Goal: Task Accomplishment & Management: Use online tool/utility

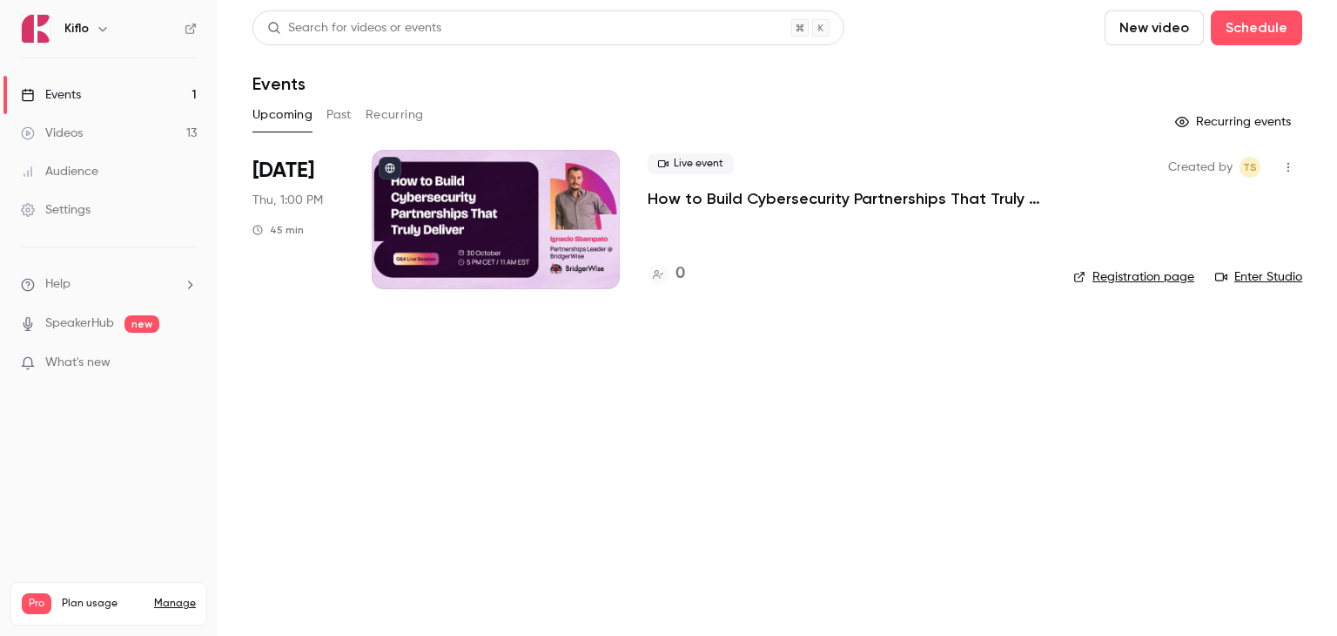
click at [736, 196] on p "How to Build Cybersecurity Partnerships That Truly Deliver" at bounding box center [847, 198] width 398 height 21
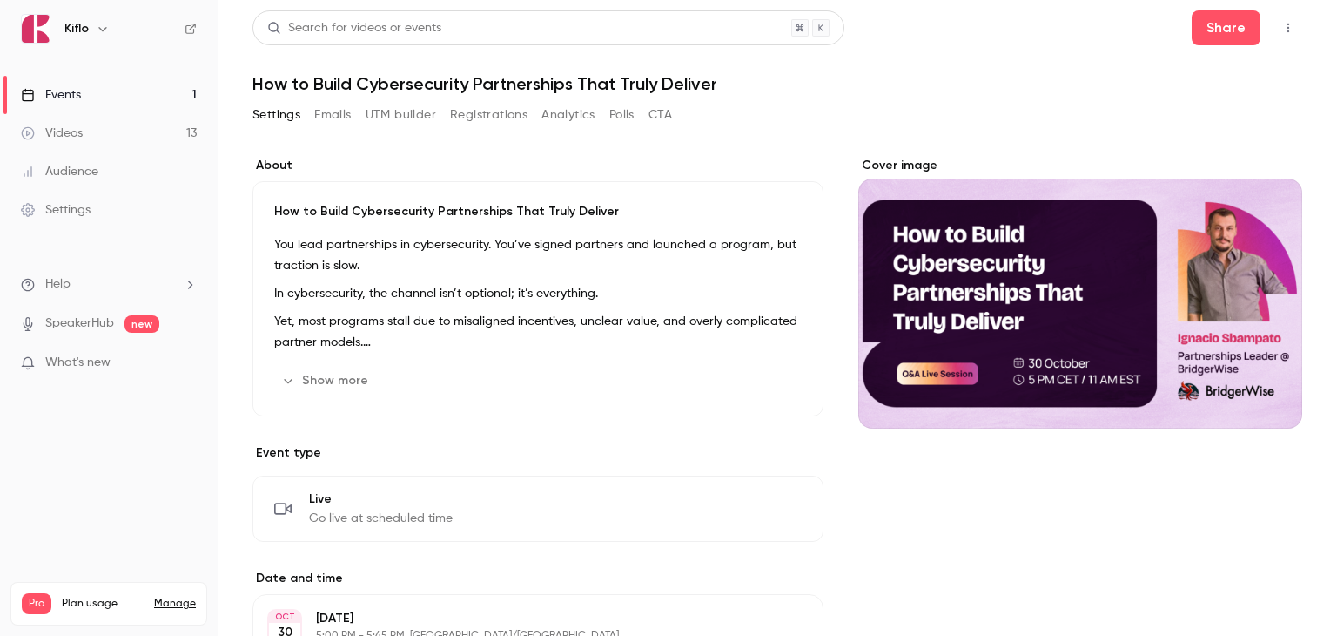
click at [132, 94] on link "Events 1" at bounding box center [109, 95] width 218 height 38
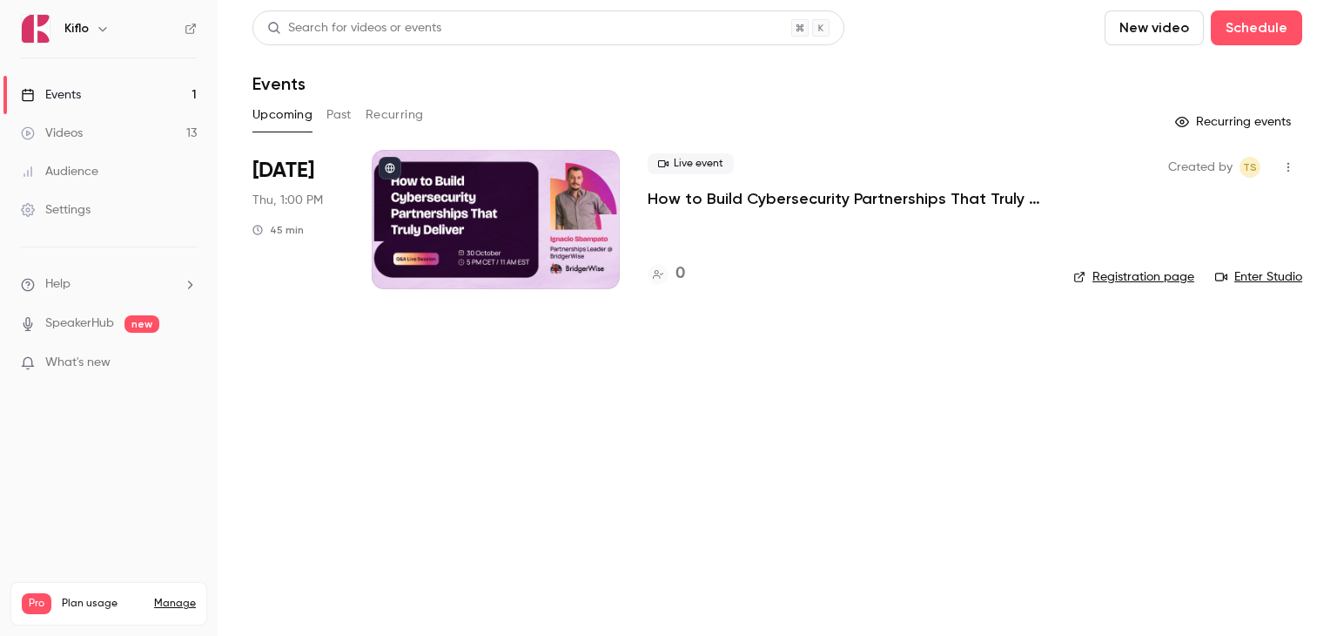
click at [737, 205] on p "How to Build Cybersecurity Partnerships That Truly Deliver" at bounding box center [847, 198] width 398 height 21
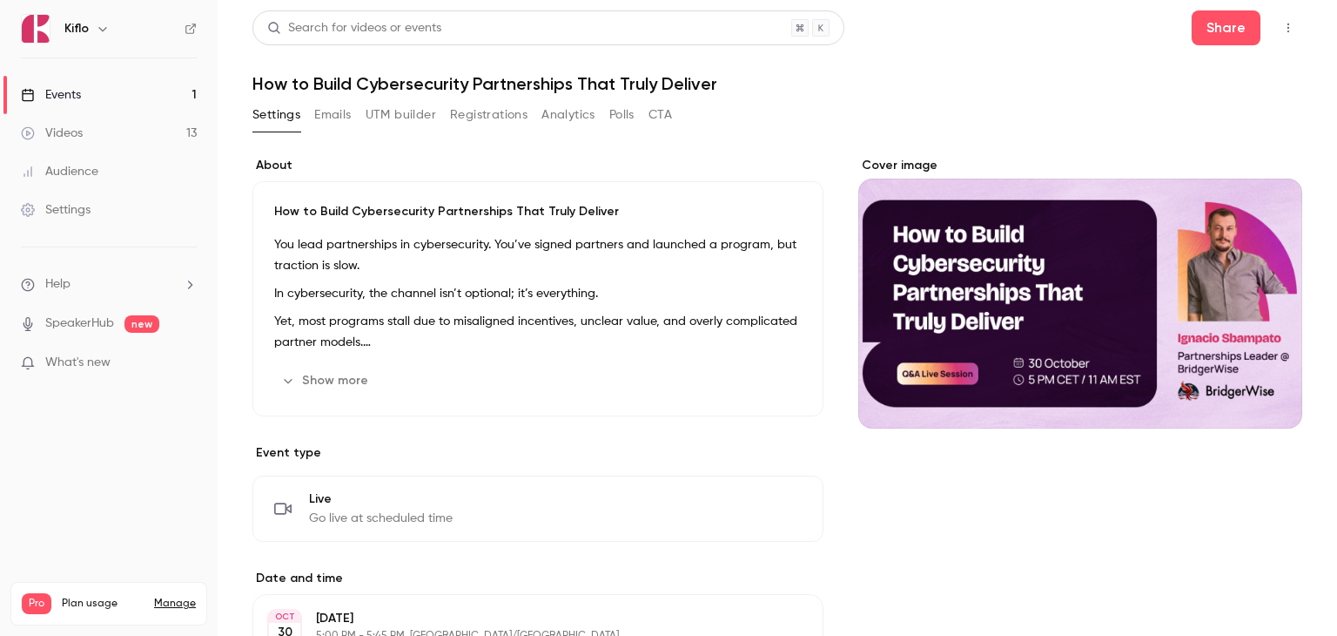
click at [514, 117] on button "Registrations" at bounding box center [488, 115] width 77 height 28
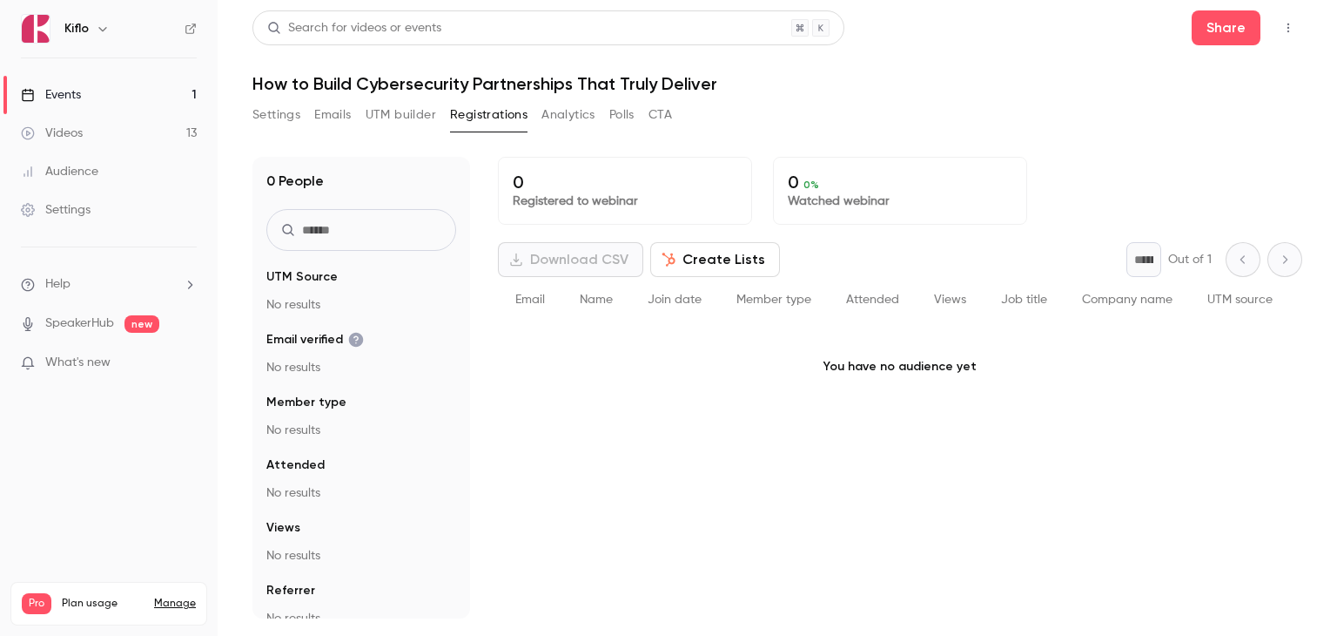
click at [413, 113] on button "UTM builder" at bounding box center [401, 115] width 71 height 28
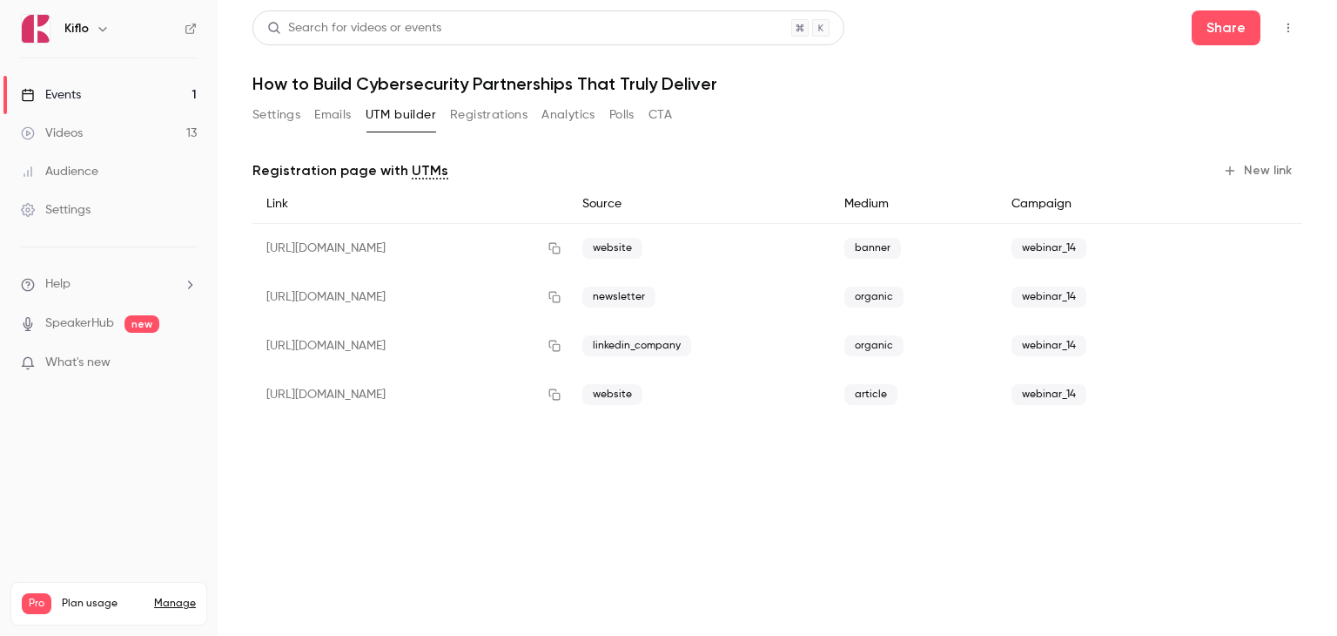
click at [101, 92] on link "Events 1" at bounding box center [109, 95] width 218 height 38
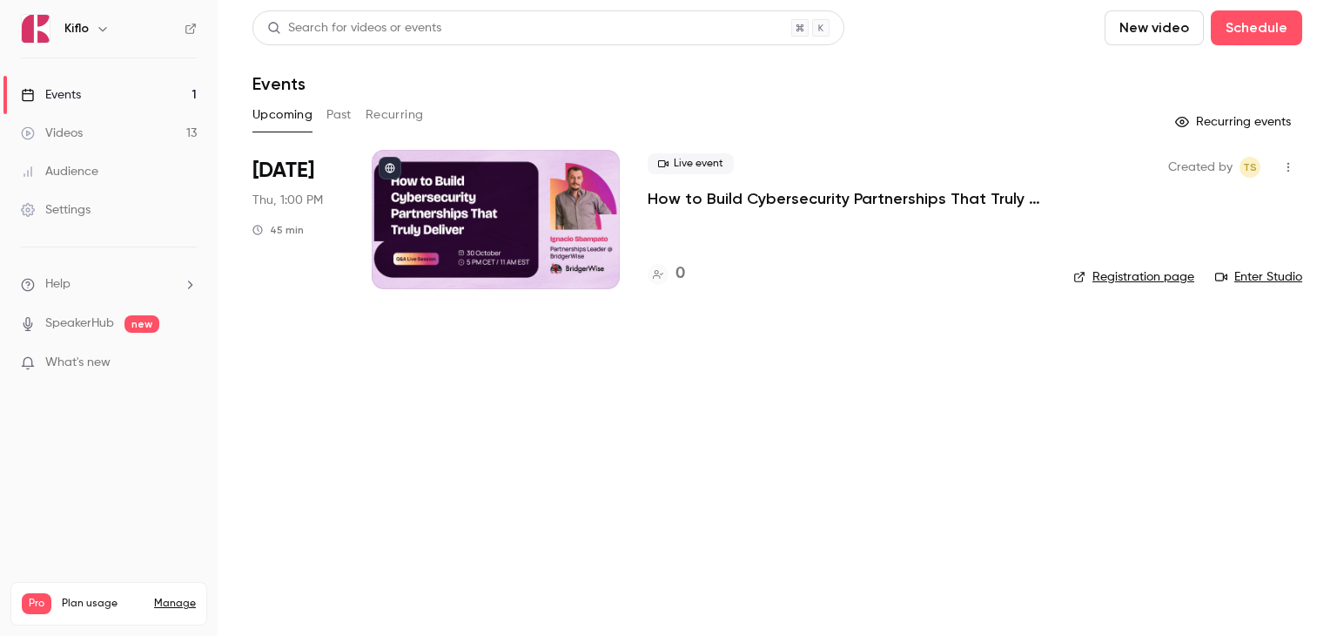
click at [335, 119] on button "Past" at bounding box center [338, 115] width 25 height 28
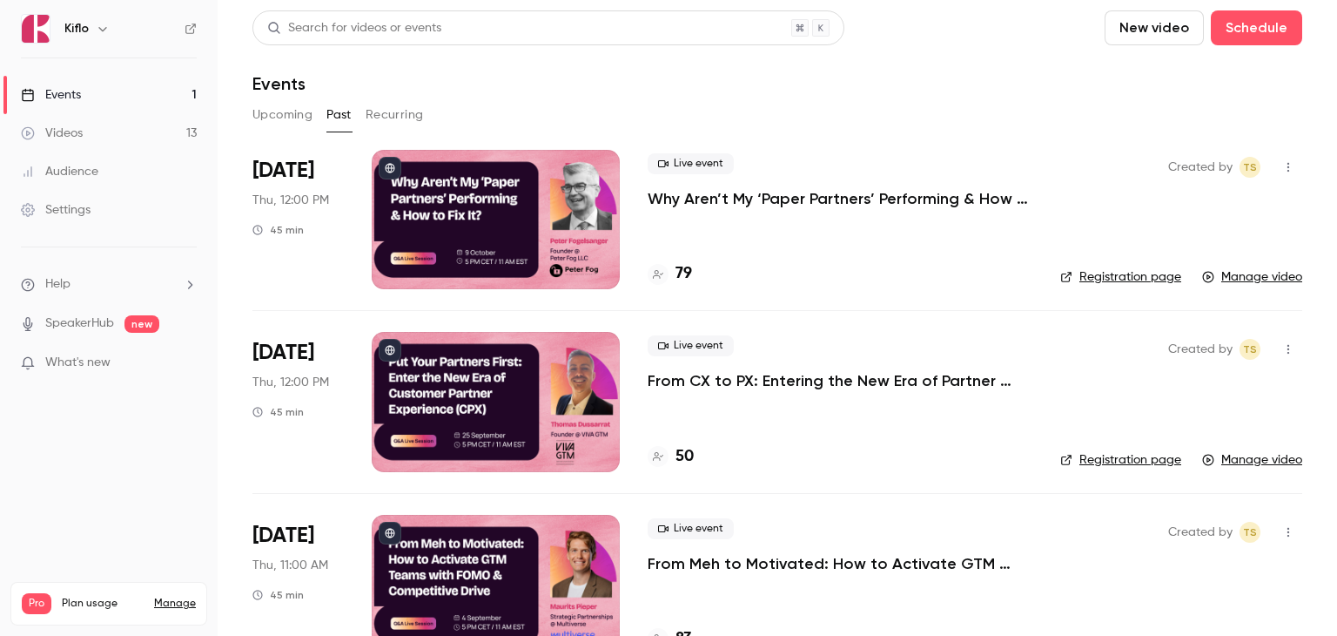
click at [769, 198] on p "Why Aren’t My ‘Paper Partners’ Performing & How to Fix It?" at bounding box center [840, 198] width 385 height 21
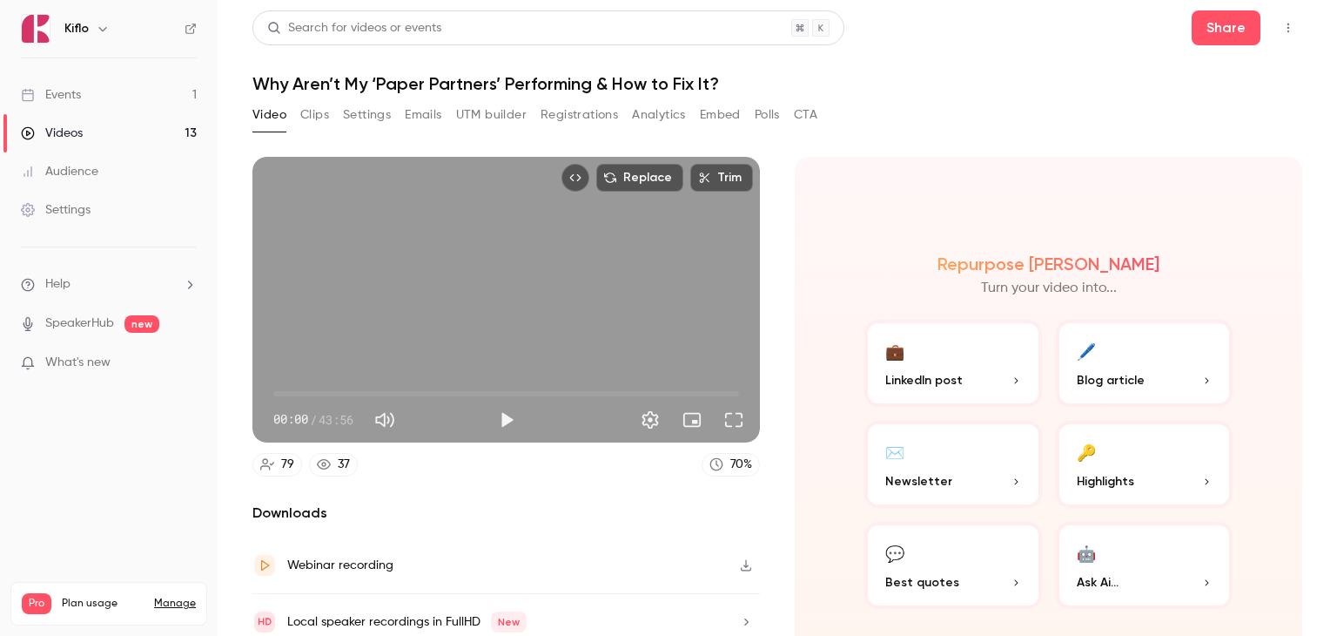
click at [489, 116] on button "UTM builder" at bounding box center [491, 115] width 71 height 28
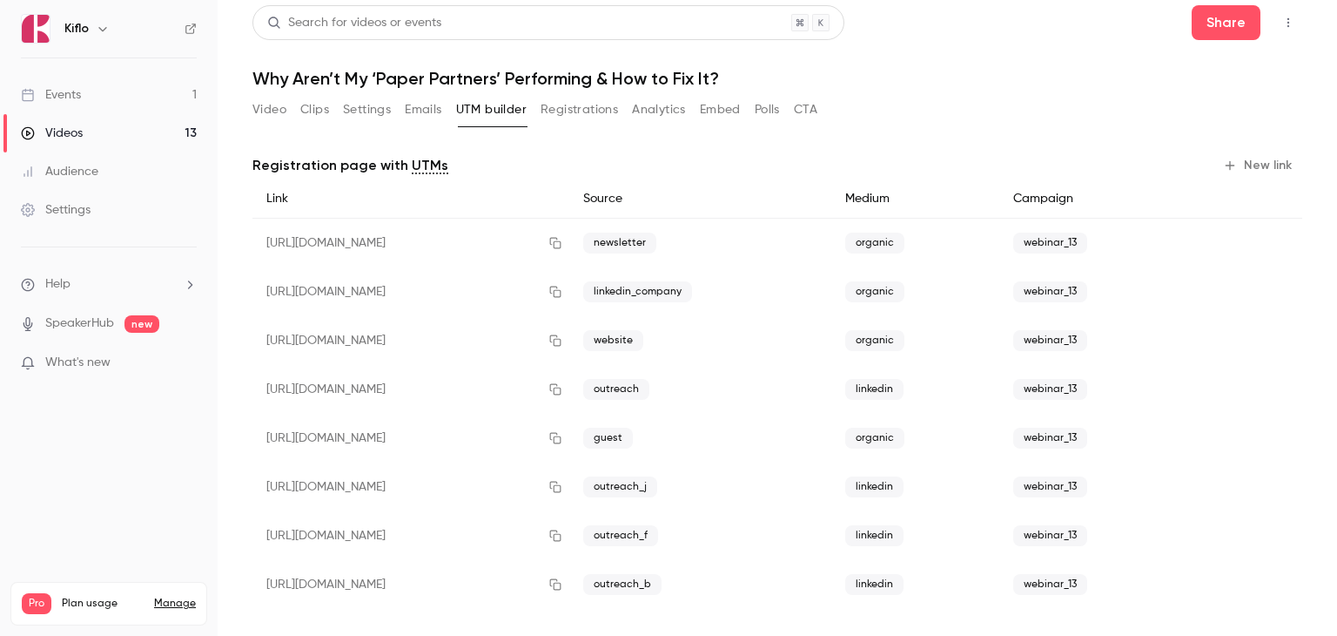
scroll to position [6, 0]
click at [70, 91] on div "Events" at bounding box center [51, 94] width 60 height 17
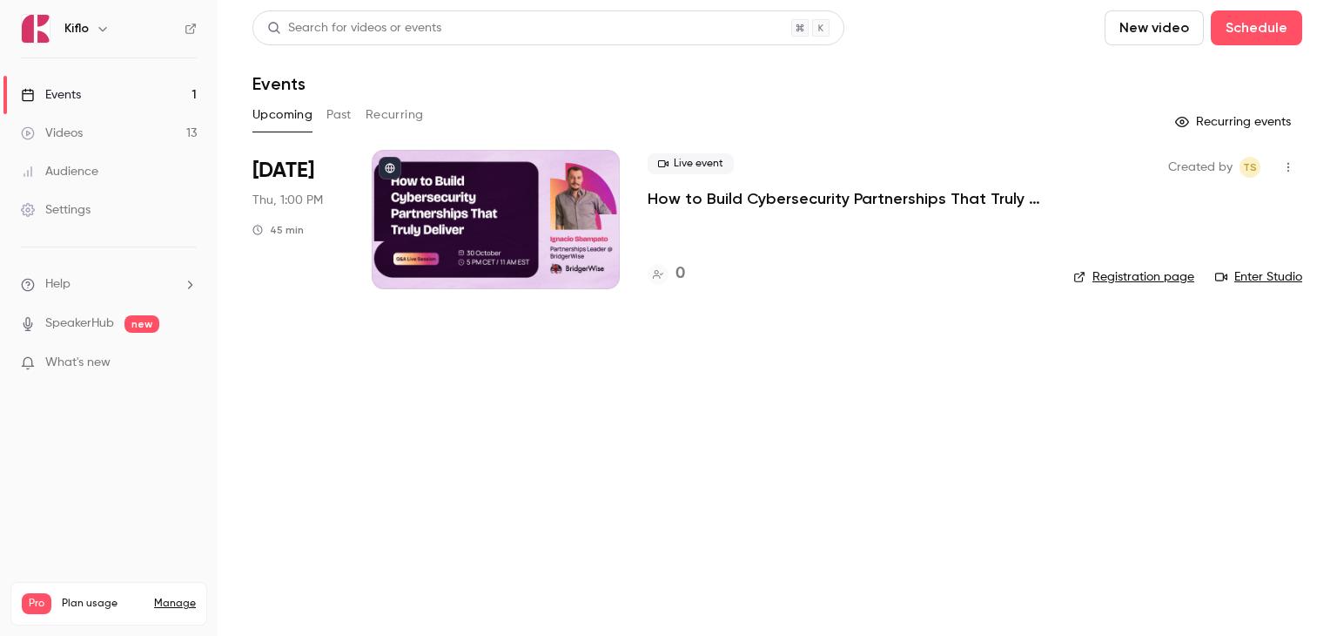
click at [745, 197] on p "How to Build Cybersecurity Partnerships That Truly Deliver" at bounding box center [847, 198] width 398 height 21
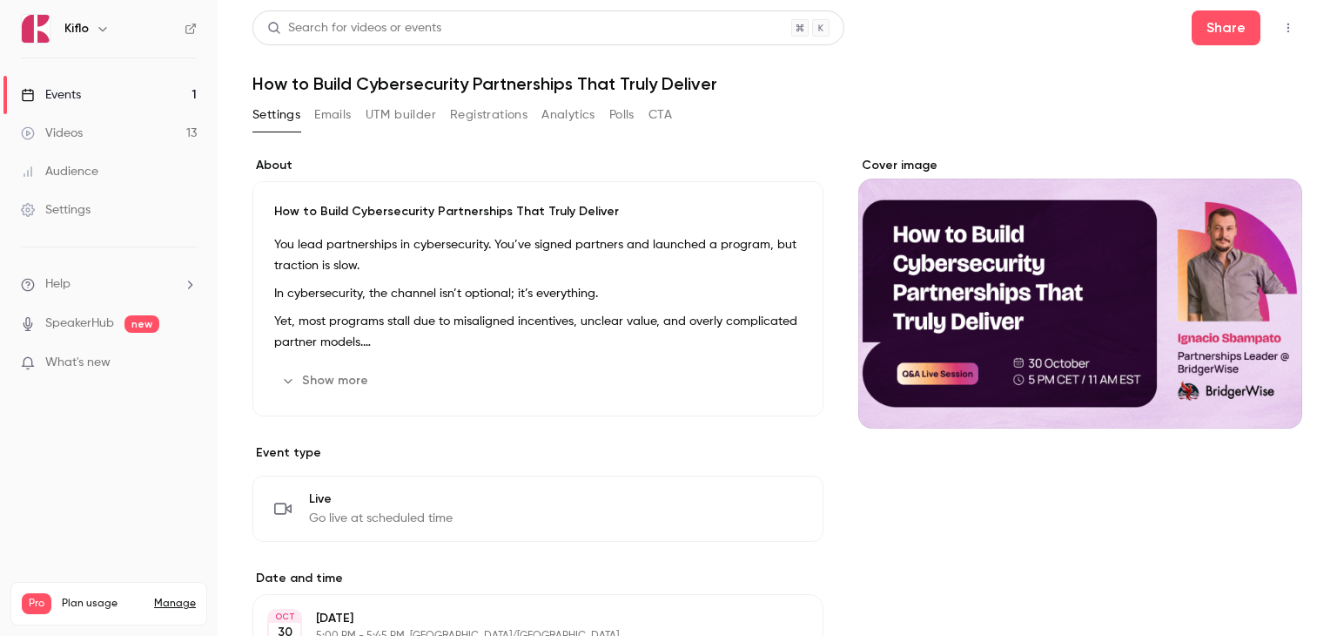
click at [405, 115] on button "UTM builder" at bounding box center [401, 115] width 71 height 28
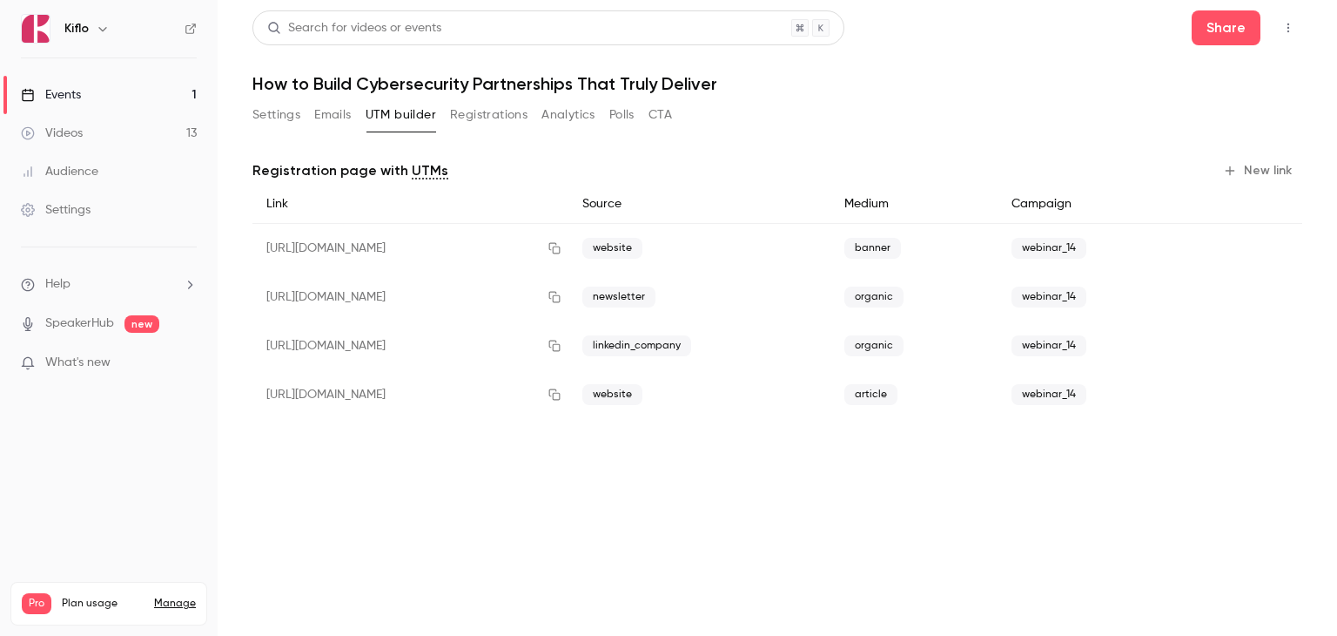
click at [1252, 168] on button "New link" at bounding box center [1259, 171] width 86 height 28
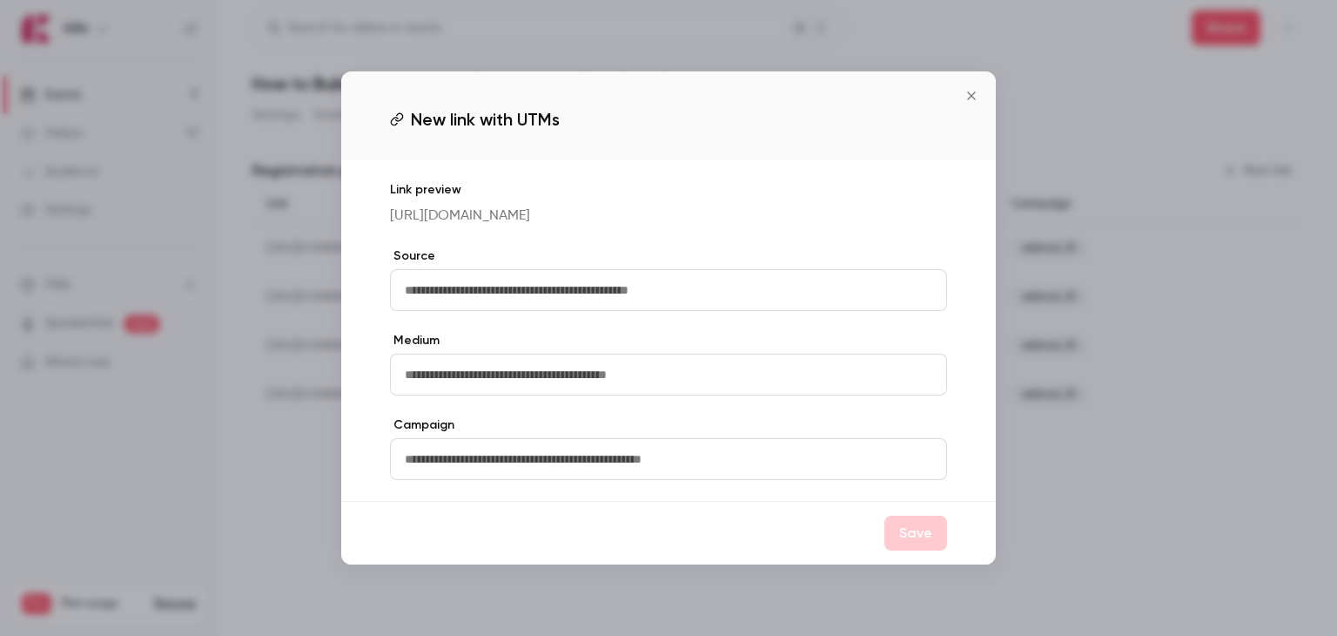
click at [481, 293] on input "text" at bounding box center [668, 290] width 557 height 42
click at [972, 78] on button "Close" at bounding box center [971, 95] width 35 height 35
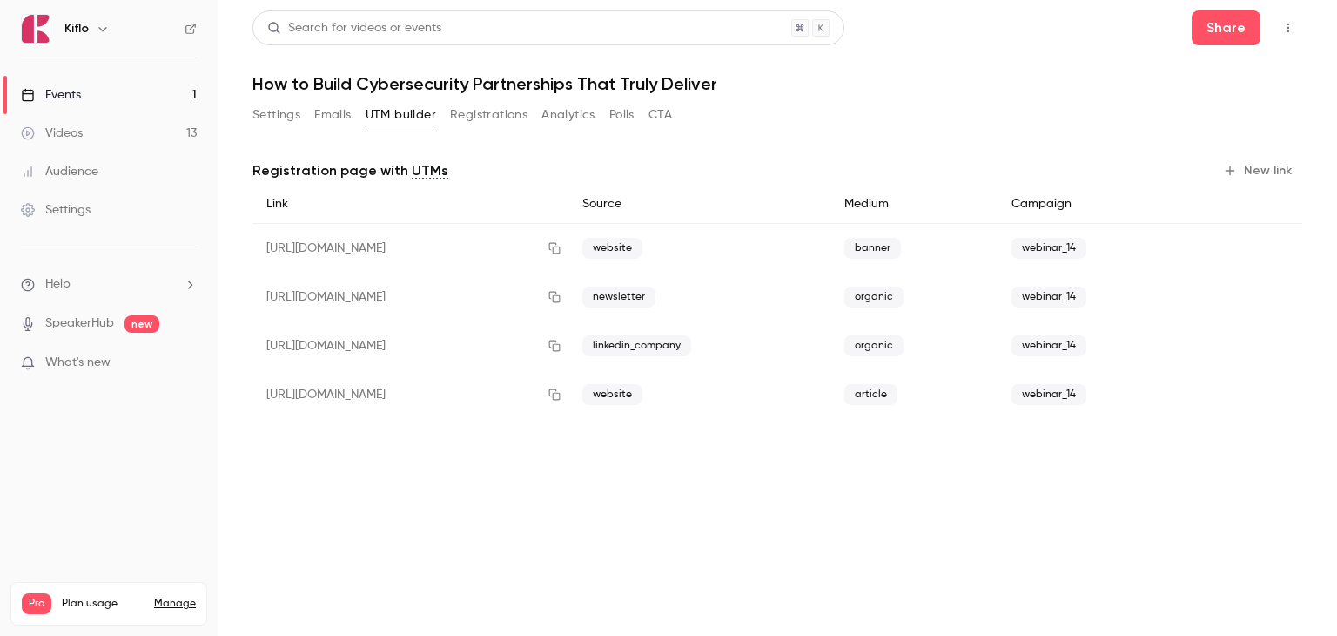
click at [1265, 165] on button "New link" at bounding box center [1259, 171] width 86 height 28
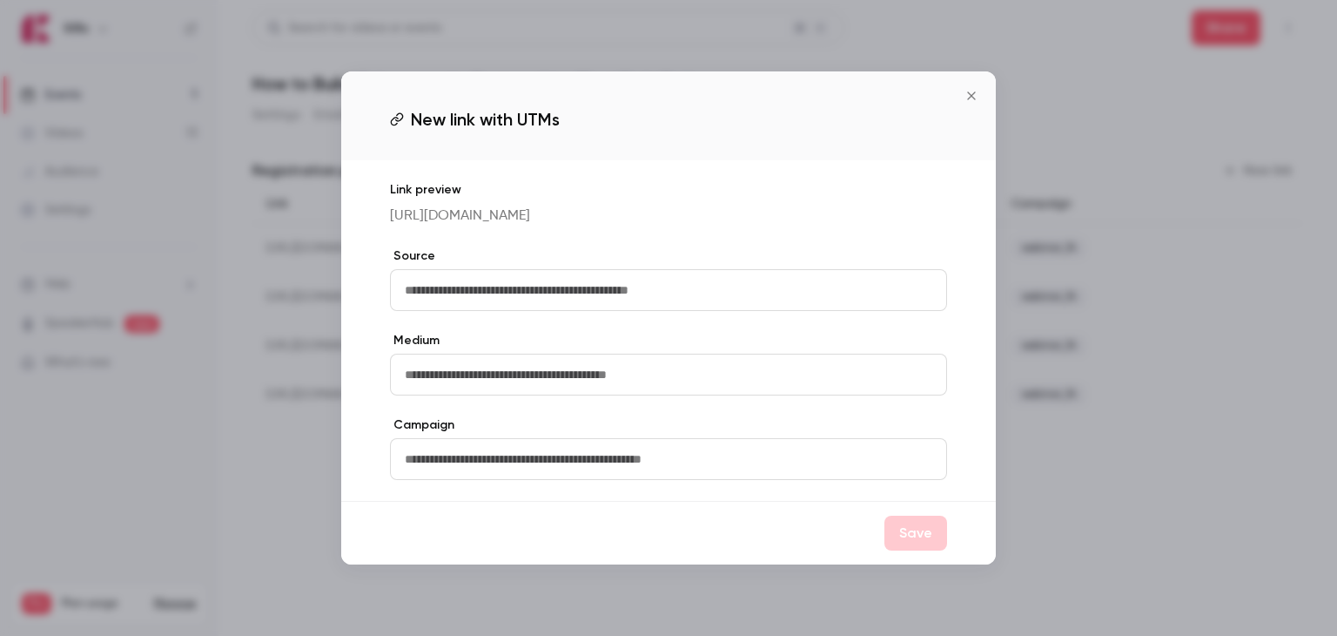
click at [540, 301] on input "text" at bounding box center [668, 290] width 557 height 42
type input "**********"
click at [473, 374] on input "text" at bounding box center [668, 374] width 557 height 42
type input "********"
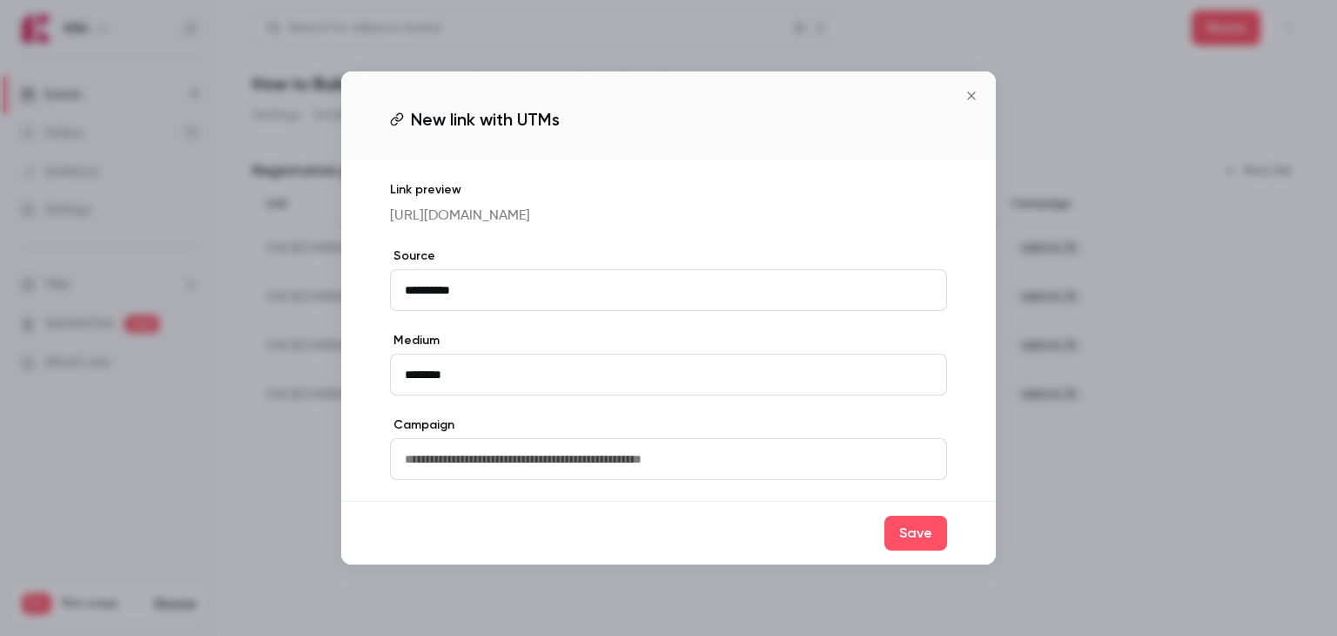
click at [457, 474] on input "text" at bounding box center [668, 459] width 557 height 42
type input "**********"
click at [934, 550] on button "Save" at bounding box center [916, 532] width 63 height 35
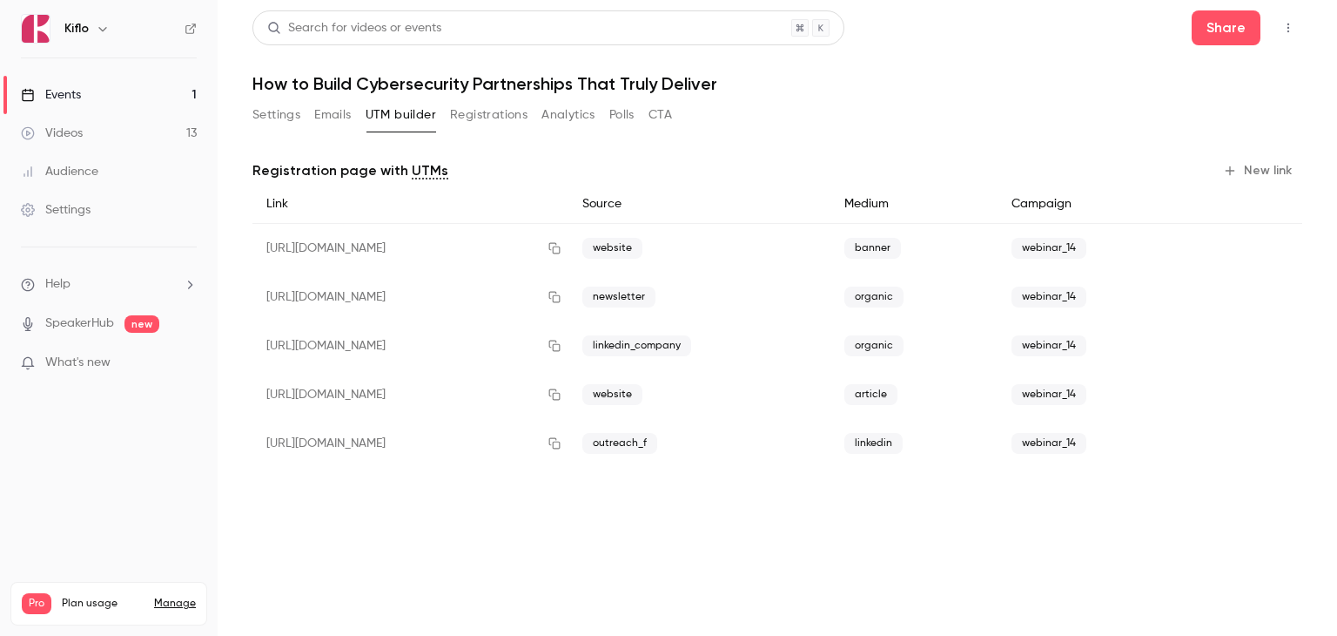
click at [1254, 172] on button "New link" at bounding box center [1259, 171] width 86 height 28
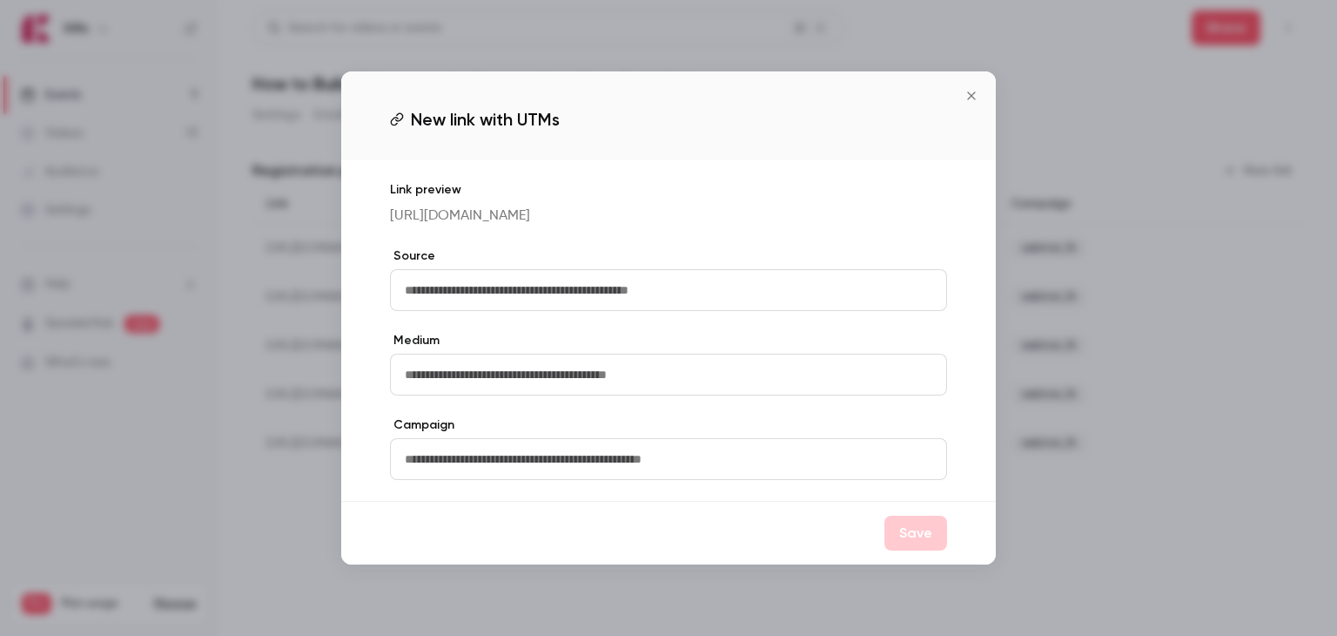
click at [477, 295] on input "text" at bounding box center [668, 290] width 557 height 42
click at [972, 89] on icon "Close" at bounding box center [971, 96] width 21 height 14
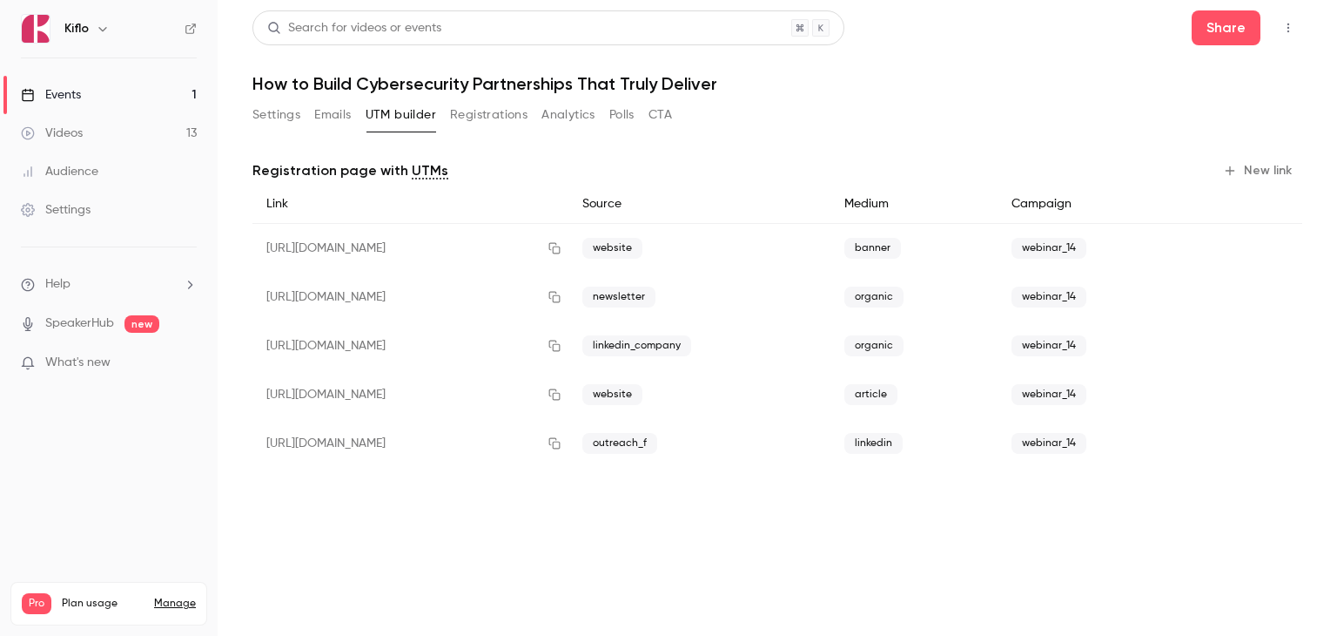
click at [1255, 172] on button "New link" at bounding box center [1259, 171] width 86 height 28
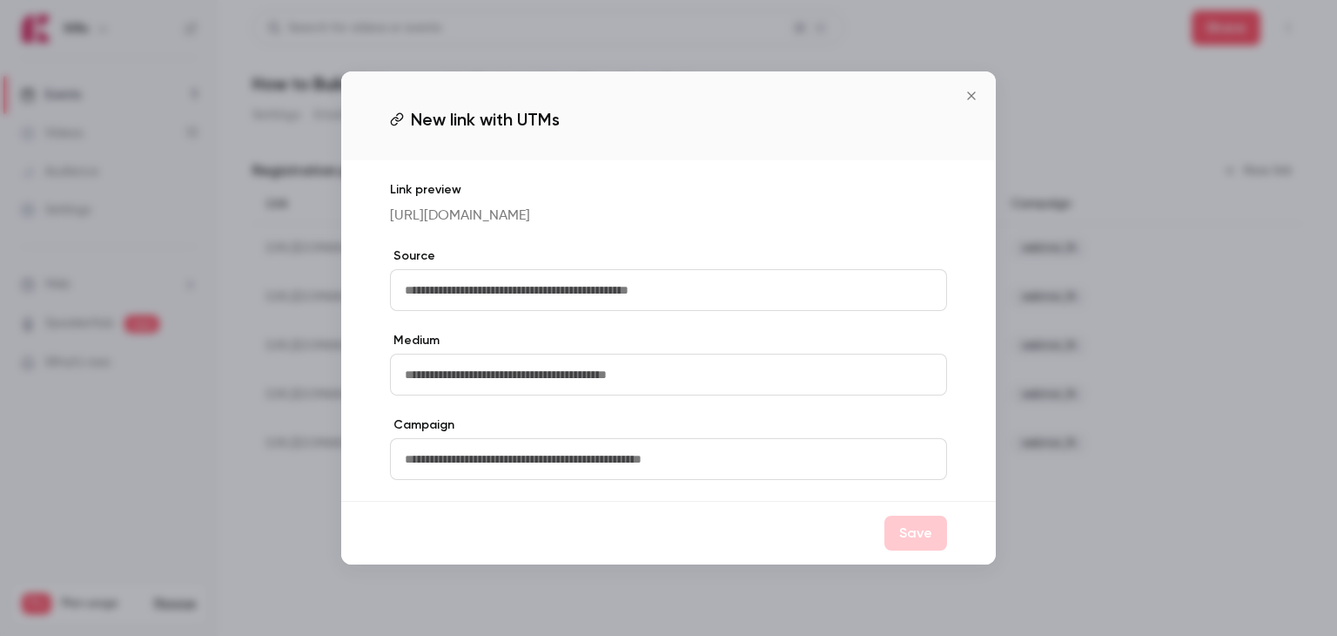
click at [465, 305] on input "text" at bounding box center [668, 290] width 557 height 42
type input "**********"
click at [478, 373] on input "text" at bounding box center [668, 374] width 557 height 42
type input "********"
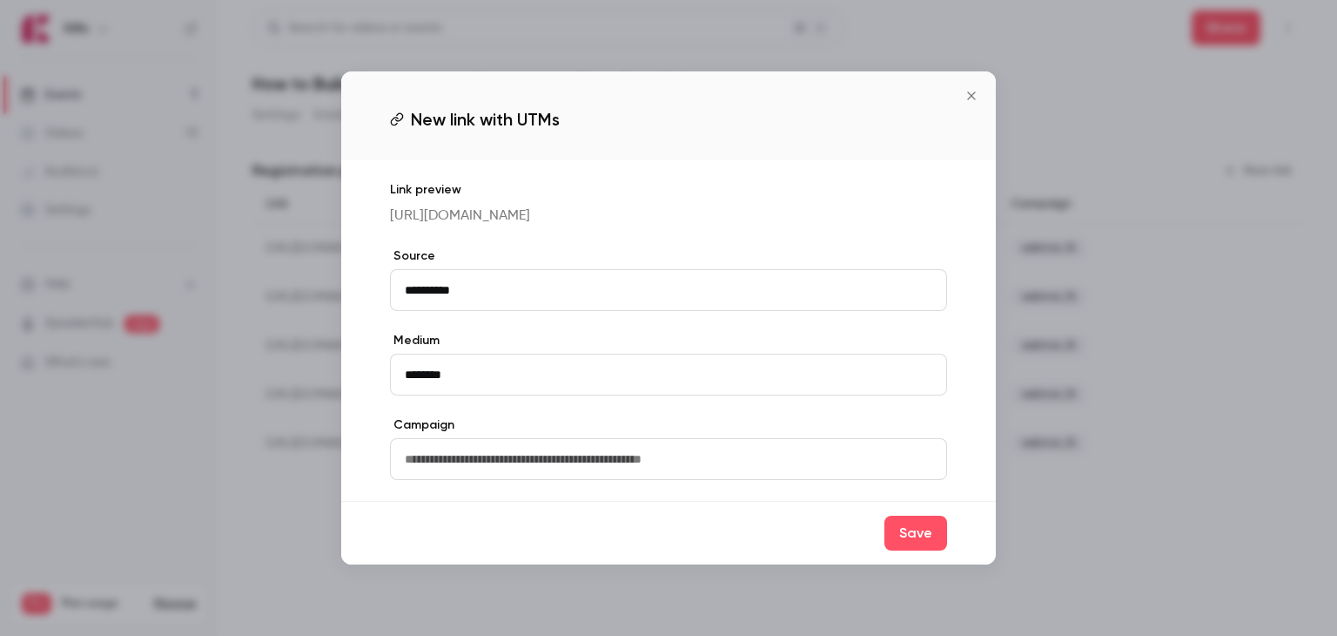
click at [476, 464] on input "text" at bounding box center [668, 459] width 557 height 42
type input "**********"
click at [893, 550] on button "Save" at bounding box center [916, 532] width 63 height 35
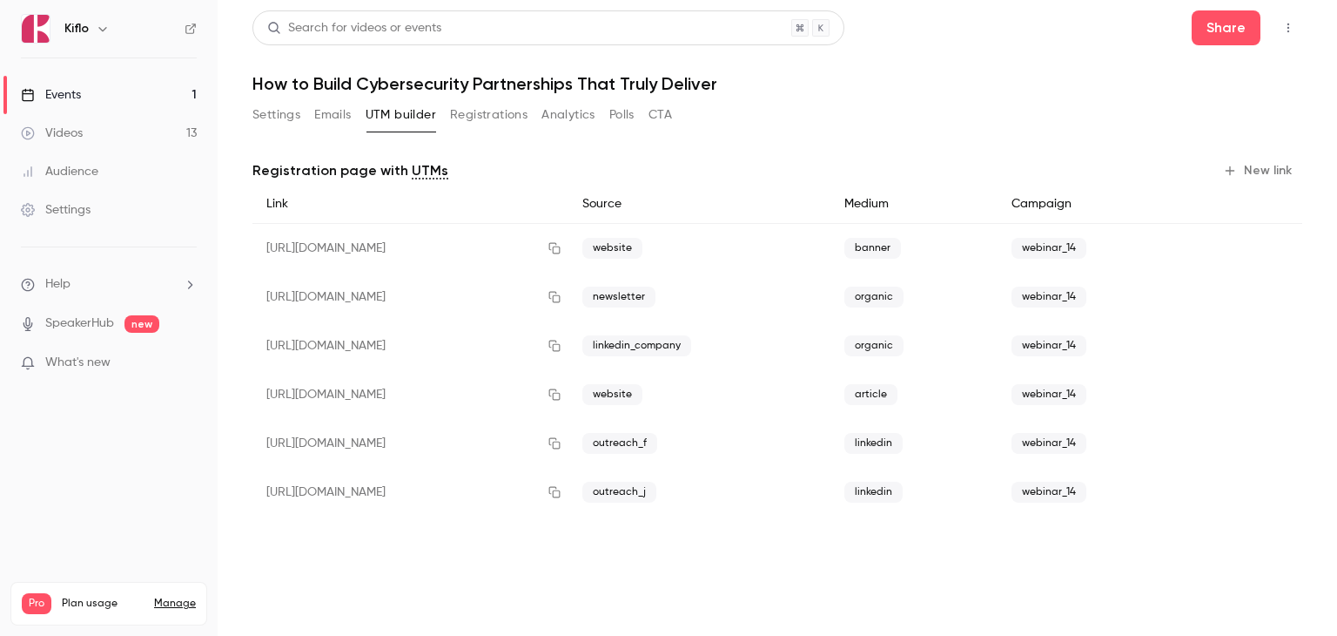
click at [1269, 168] on button "New link" at bounding box center [1259, 171] width 86 height 28
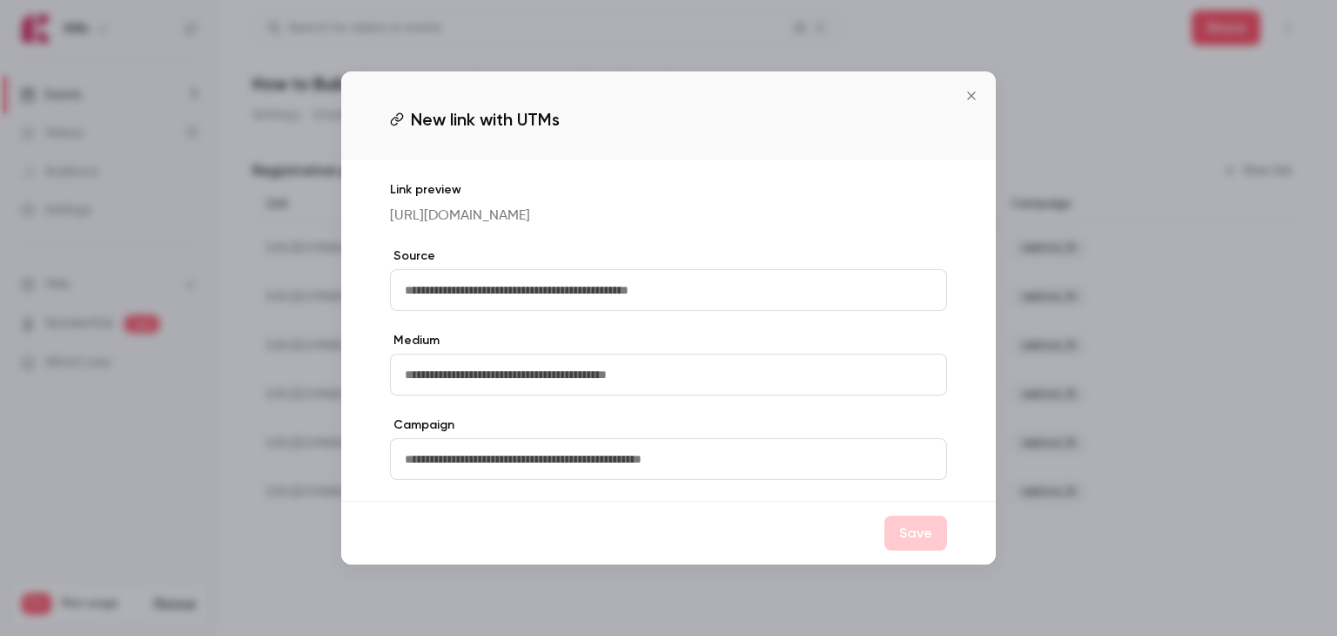
click at [585, 294] on input "text" at bounding box center [668, 290] width 557 height 42
type input "**********"
click at [525, 387] on input "text" at bounding box center [668, 374] width 557 height 42
type input "********"
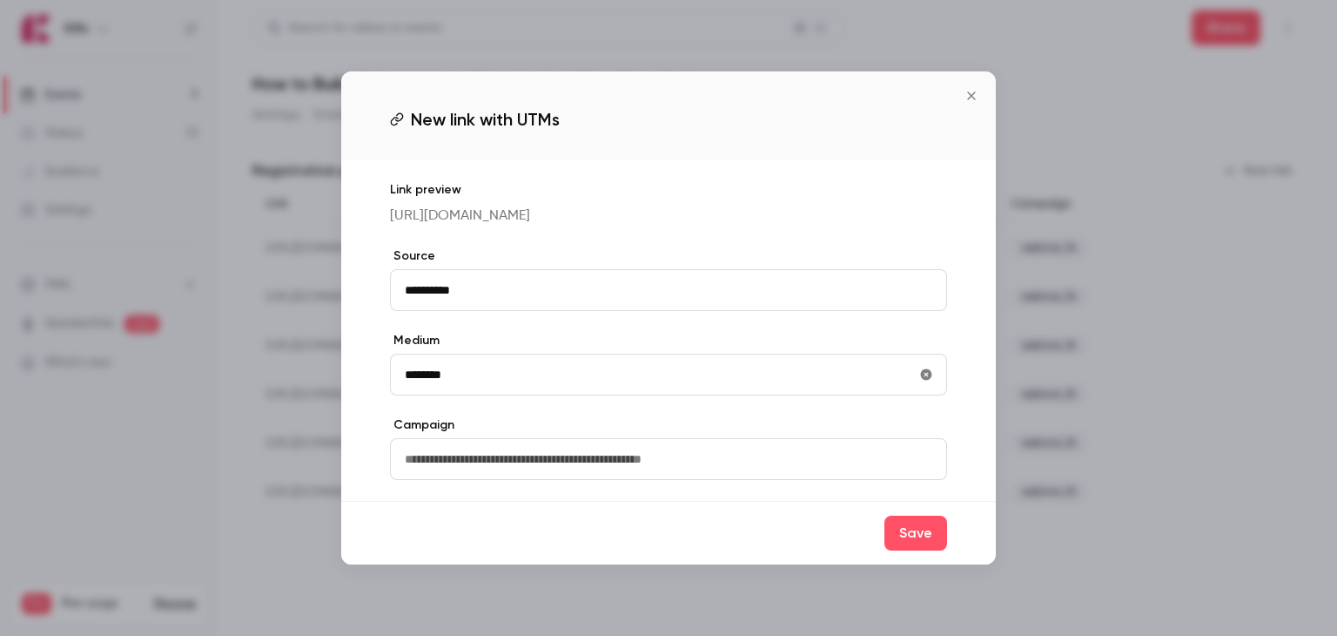
click at [462, 472] on input "text" at bounding box center [668, 459] width 557 height 42
type input "**********"
click at [909, 548] on button "Save" at bounding box center [916, 532] width 63 height 35
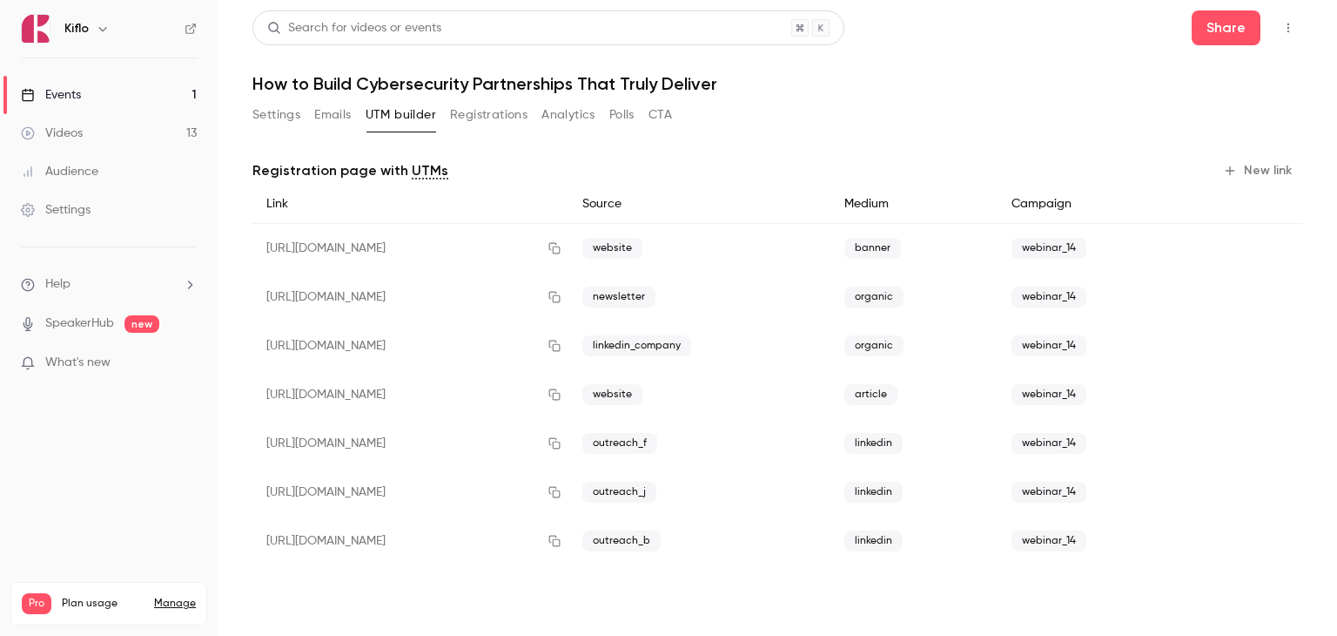
click at [882, 110] on div "Settings Emails UTM builder Registrations Analytics Polls CTA" at bounding box center [777, 118] width 1050 height 35
click at [561, 494] on icon "button" at bounding box center [554, 492] width 11 height 11
click at [562, 442] on icon "button" at bounding box center [555, 443] width 14 height 12
click at [562, 541] on icon "button" at bounding box center [555, 541] width 14 height 12
